Goal: Communication & Community: Answer question/provide support

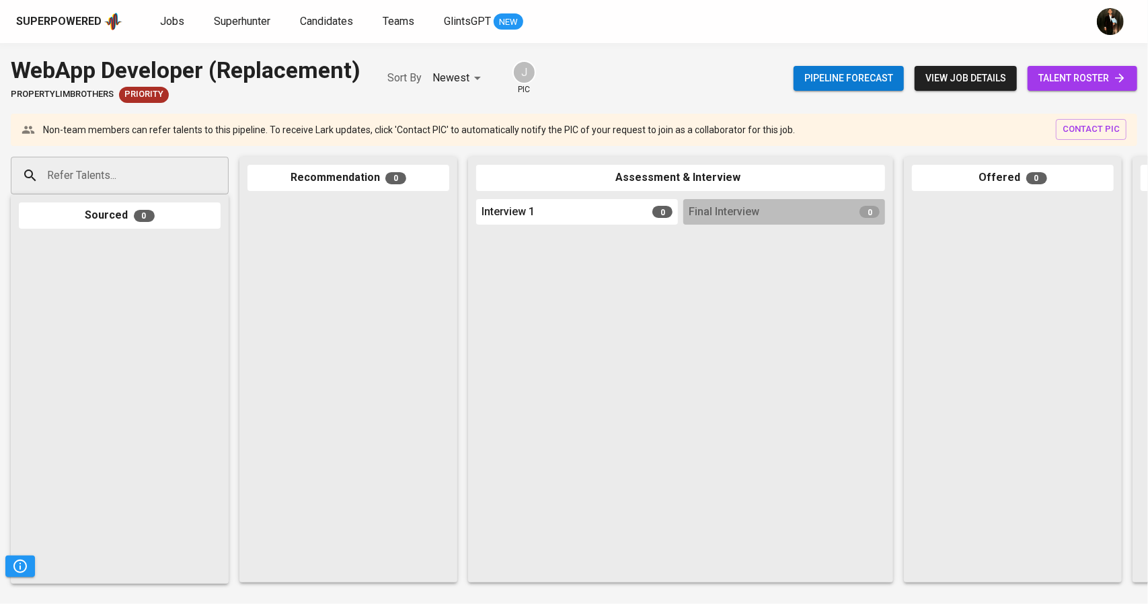
click at [165, 163] on input "Refer Talents..." at bounding box center [114, 176] width 141 height 26
paste input "[EMAIL_ADDRESS][DOMAIN_NAME]"
type input "[EMAIL_ADDRESS][DOMAIN_NAME]"
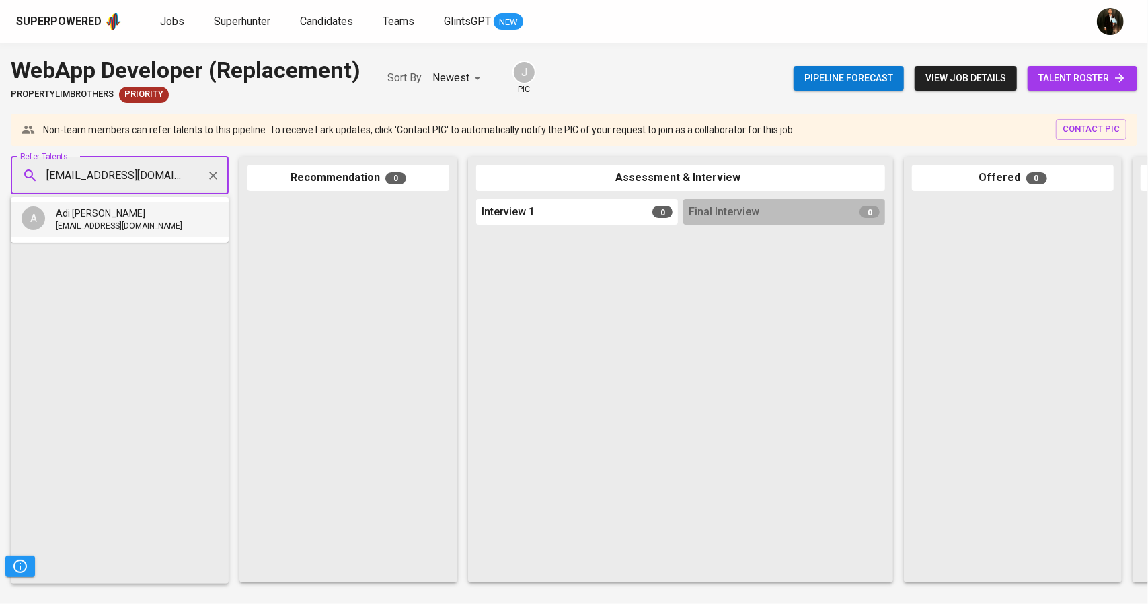
click at [122, 218] on span "Adi [PERSON_NAME]" at bounding box center [100, 212] width 89 height 13
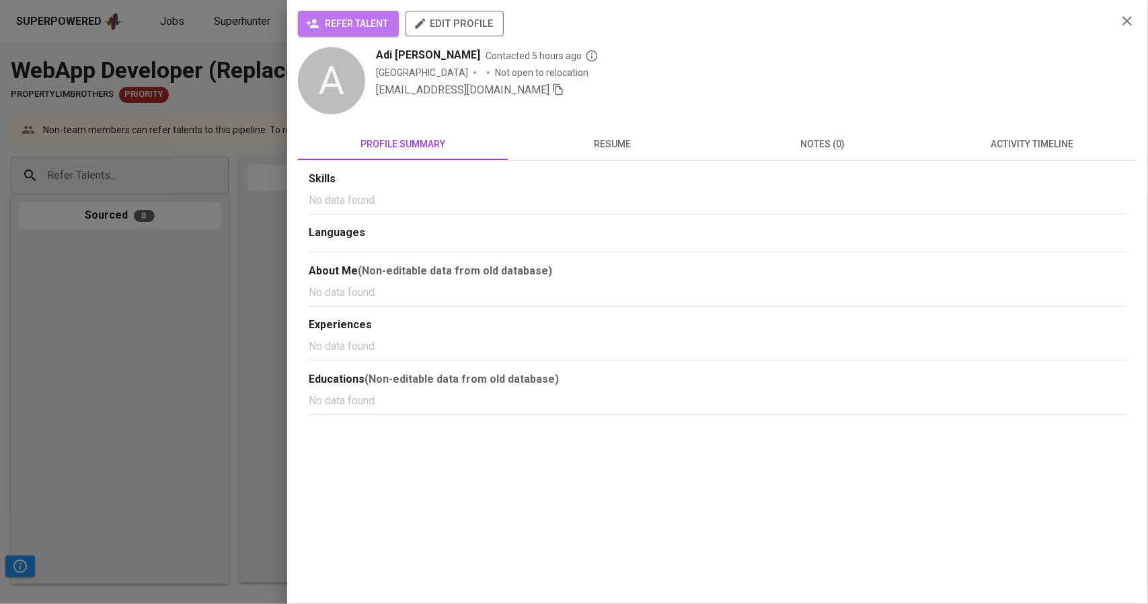
click at [351, 17] on span "refer talent" at bounding box center [348, 23] width 79 height 17
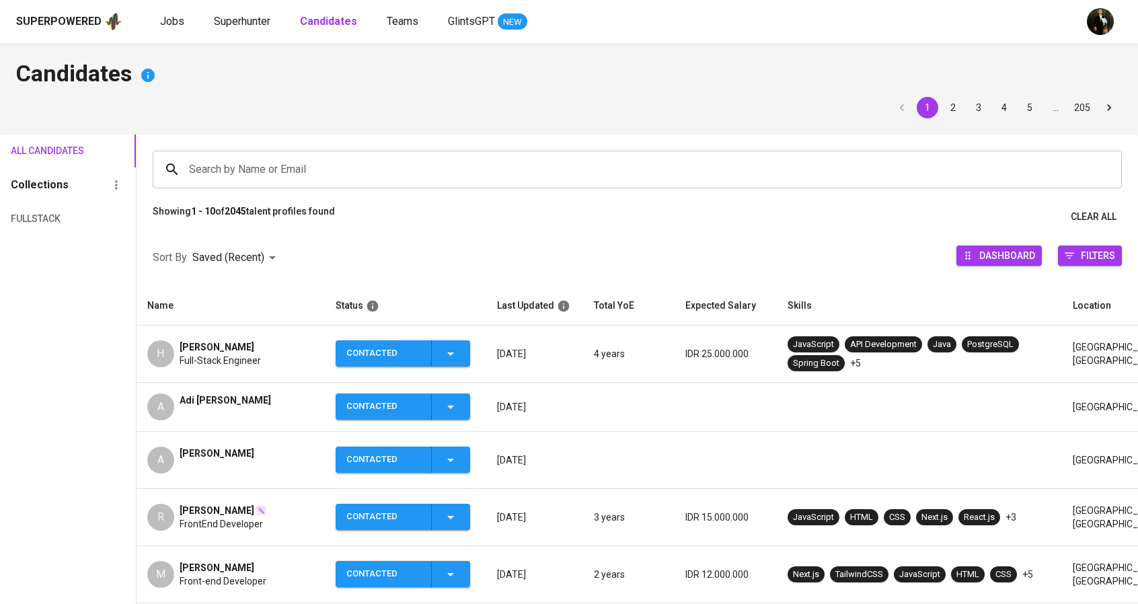
click at [237, 398] on span "Adi [PERSON_NAME]" at bounding box center [225, 399] width 91 height 13
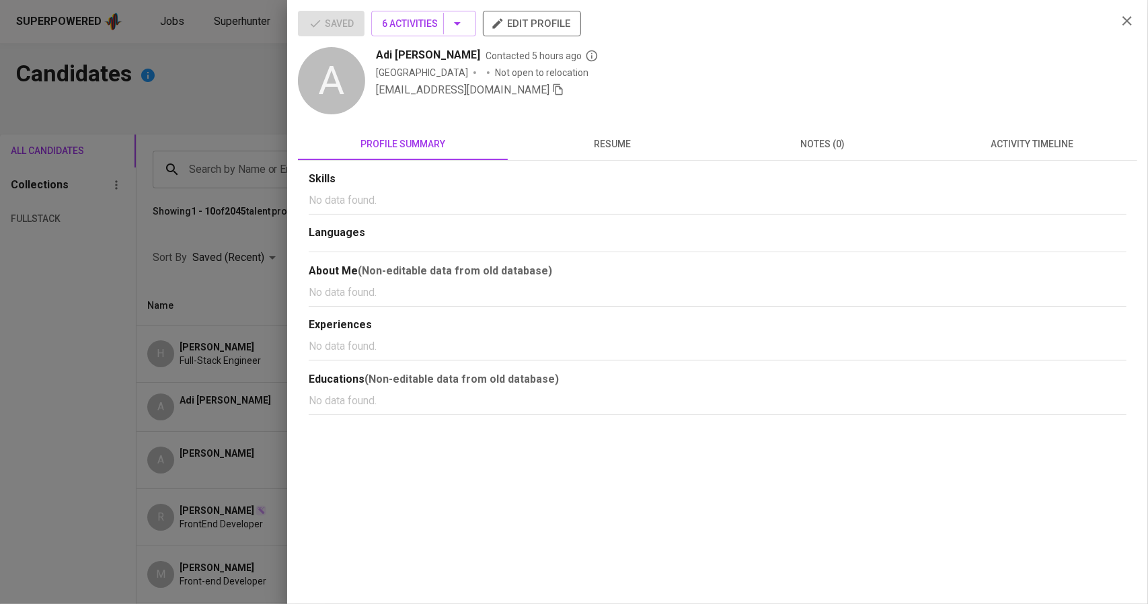
click at [521, 93] on div "[EMAIL_ADDRESS][DOMAIN_NAME]" at bounding box center [741, 90] width 730 height 16
click at [552, 93] on icon "button" at bounding box center [558, 89] width 12 height 12
click at [166, 313] on div at bounding box center [574, 302] width 1148 height 604
